Goal: Find specific page/section

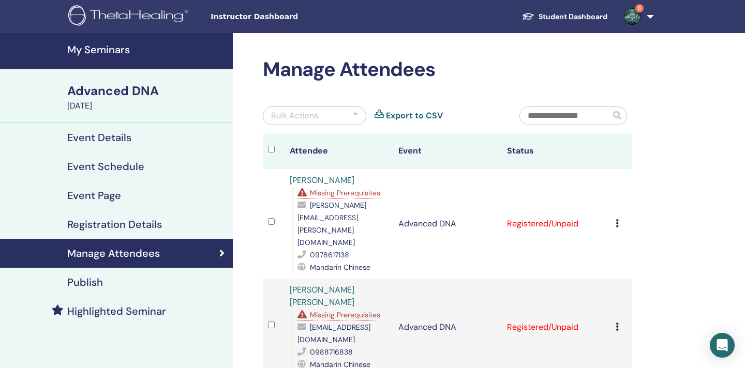
click at [102, 49] on h4 "My Seminars" at bounding box center [146, 49] width 159 height 12
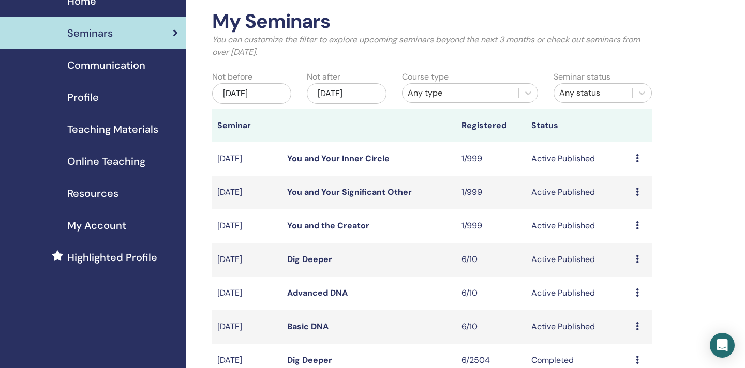
scroll to position [50, 0]
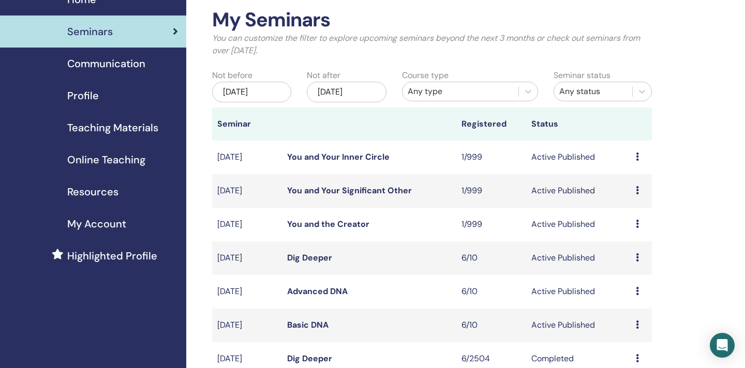
click at [639, 259] on icon at bounding box center [637, 258] width 3 height 8
click at [635, 299] on link "Attendees" at bounding box center [634, 298] width 39 height 11
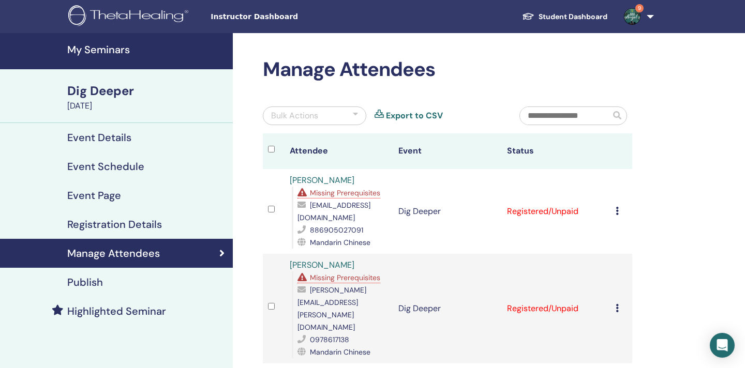
click at [105, 49] on h4 "My Seminars" at bounding box center [146, 49] width 159 height 12
